Goal: Find specific page/section: Find specific page/section

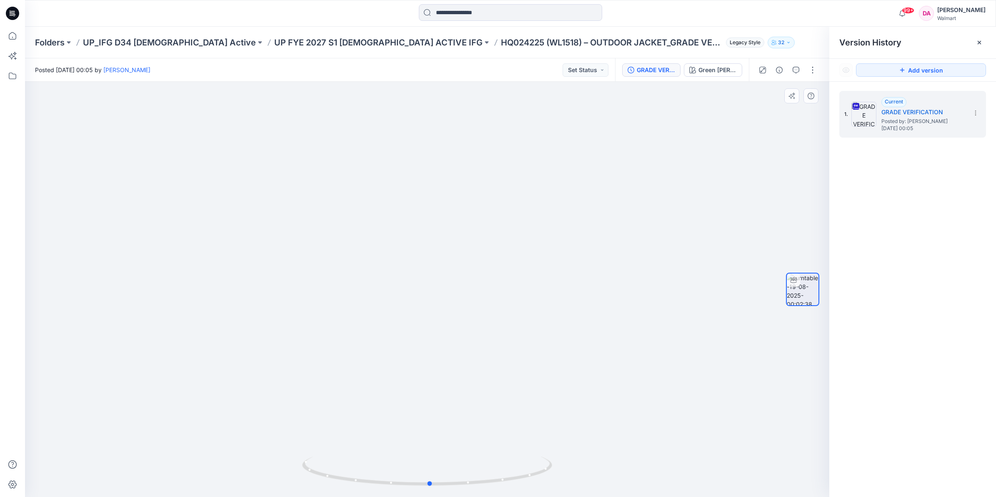
drag, startPoint x: 487, startPoint y: 408, endPoint x: 240, endPoint y: 311, distance: 265.6
click at [240, 311] on div at bounding box center [427, 289] width 805 height 415
drag, startPoint x: 297, startPoint y: 41, endPoint x: 311, endPoint y: 60, distance: 24.2
click at [297, 41] on p "UP FYE 2027 S1 [DEMOGRAPHIC_DATA] ACTIVE IFG" at bounding box center [378, 43] width 208 height 12
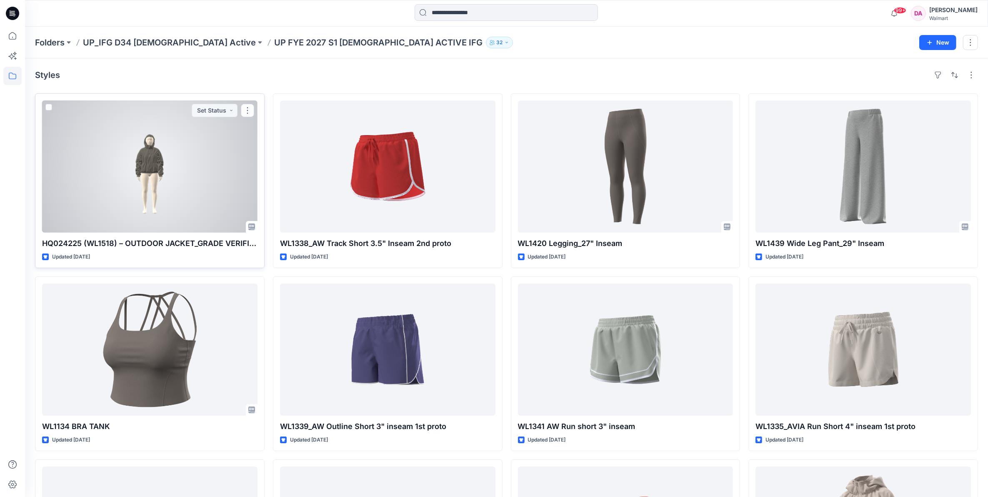
click at [193, 138] on div at bounding box center [150, 166] width 216 height 132
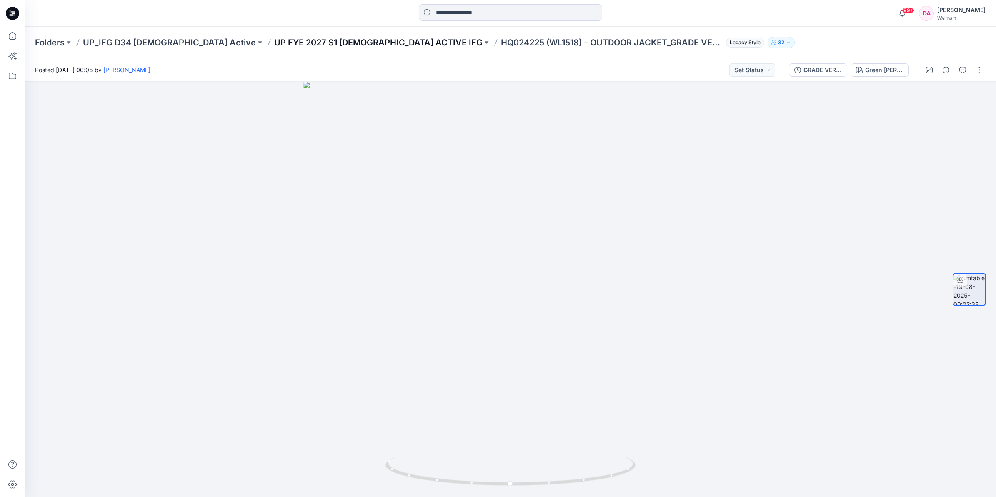
click at [316, 40] on p "UP FYE 2027 S1 [DEMOGRAPHIC_DATA] ACTIVE IFG" at bounding box center [378, 43] width 208 height 12
